Goal: Task Accomplishment & Management: Manage account settings

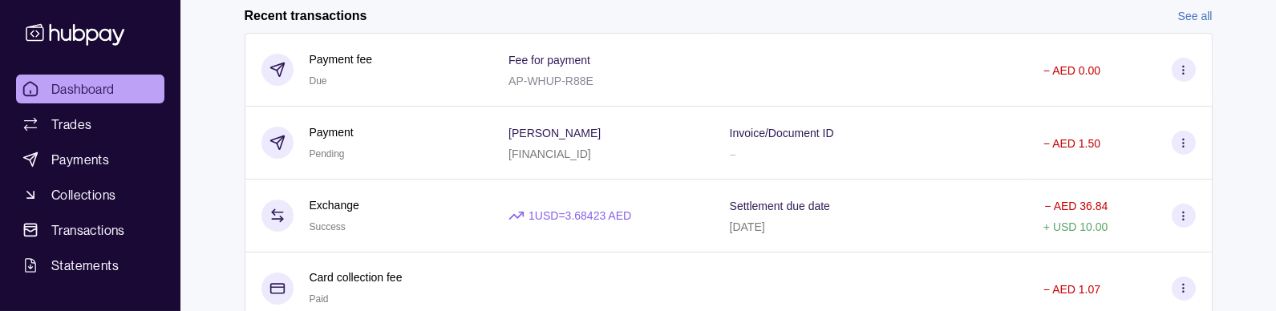
scroll to position [406, 0]
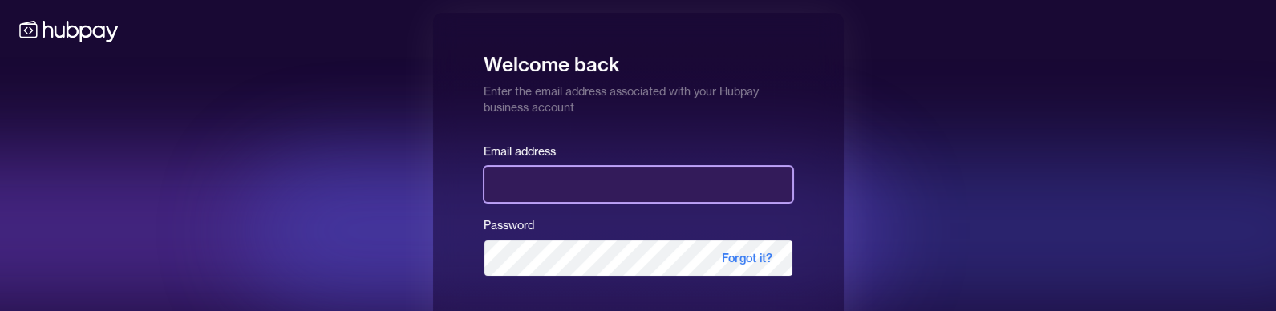
type input "**********"
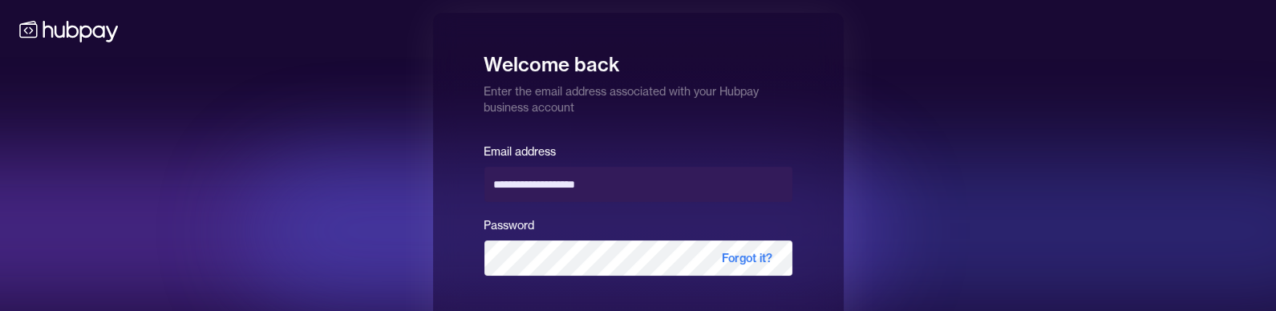
click at [1002, 194] on div at bounding box center [802, 231] width 1123 height 160
